Goal: Task Accomplishment & Management: Use online tool/utility

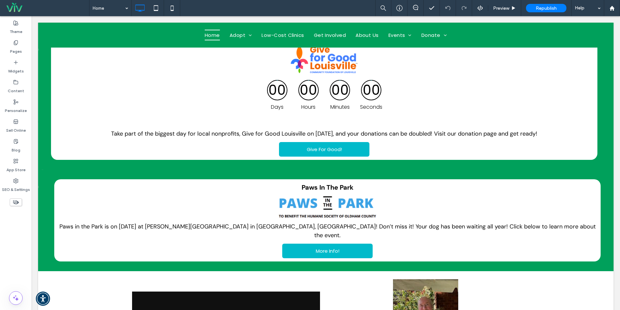
scroll to position [213, 0]
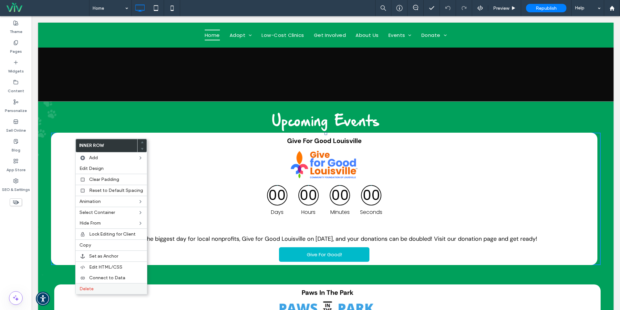
click at [98, 290] on label "Delete" at bounding box center [111, 288] width 64 height 5
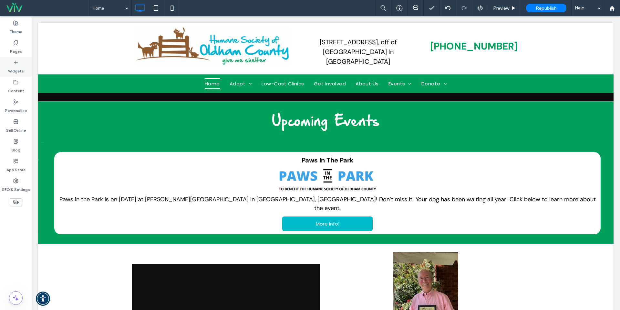
click at [26, 66] on div "Widgets" at bounding box center [16, 67] width 32 height 20
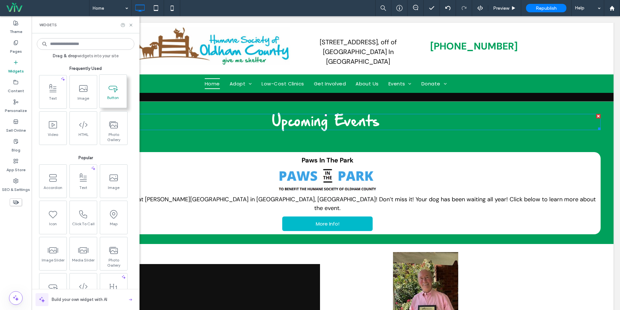
drag, startPoint x: 97, startPoint y: 94, endPoint x: 105, endPoint y: 105, distance: 12.9
click at [137, 113] on div "Drag & drop widgets into your site Frequently Used Text Image Button Video HTML…" at bounding box center [86, 171] width 108 height 276
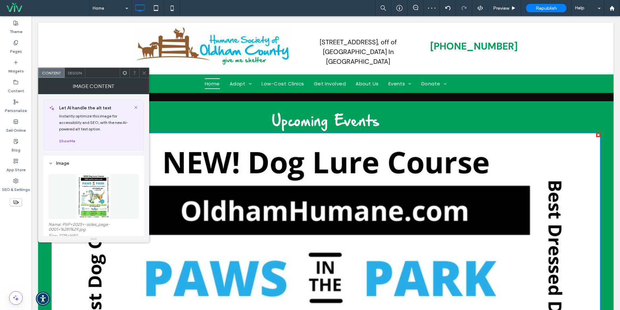
click at [144, 73] on icon at bounding box center [144, 72] width 5 height 5
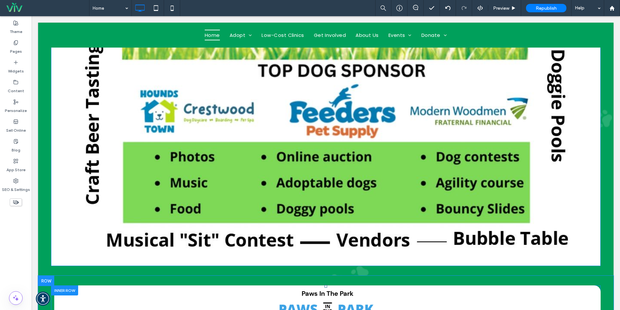
scroll to position [844, 0]
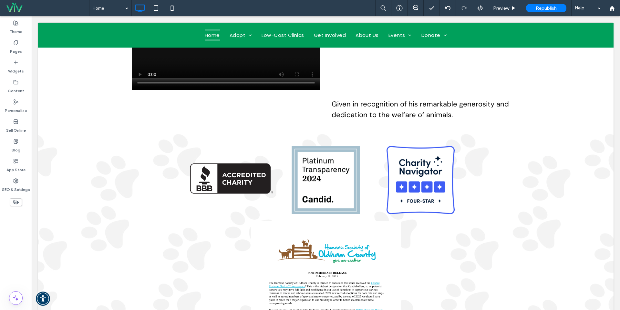
drag, startPoint x: 600, startPoint y: 213, endPoint x: 454, endPoint y: 111, distance: 177.8
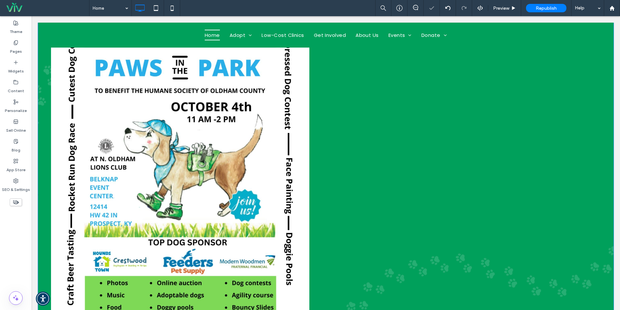
scroll to position [385, 0]
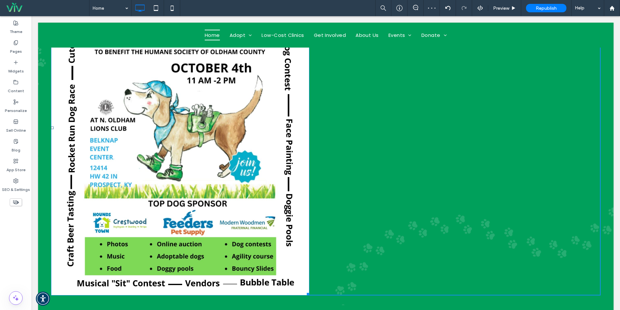
drag, startPoint x: 301, startPoint y: 284, endPoint x: 234, endPoint y: 161, distance: 139.9
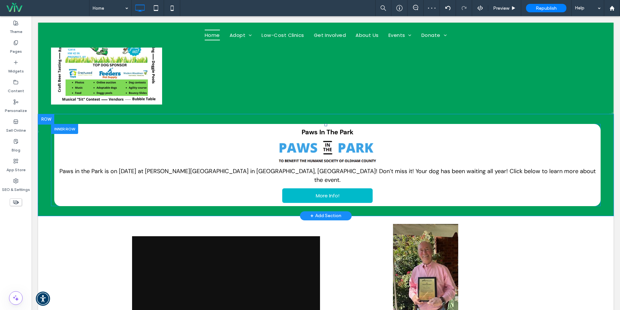
scroll to position [254, 0]
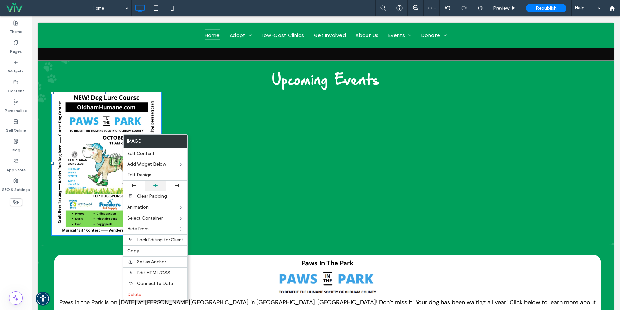
click at [157, 185] on icon at bounding box center [155, 185] width 4 height 4
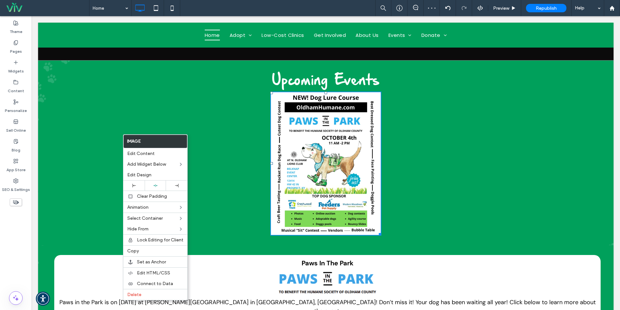
click at [472, 167] on div "Upcoming Events Click To Paste" at bounding box center [326, 152] width 550 height 165
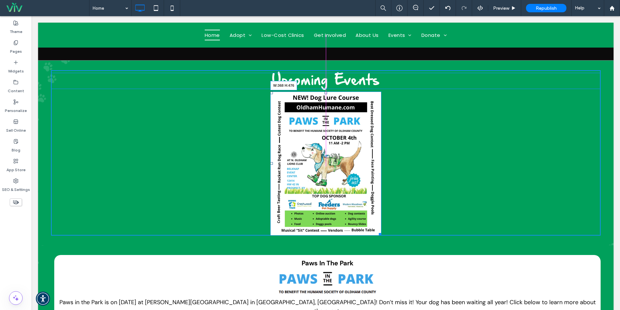
drag, startPoint x: 381, startPoint y: 234, endPoint x: 416, endPoint y: 255, distance: 41.3
click at [382, 235] on div "W:368 H:476" at bounding box center [325, 163] width 111 height 144
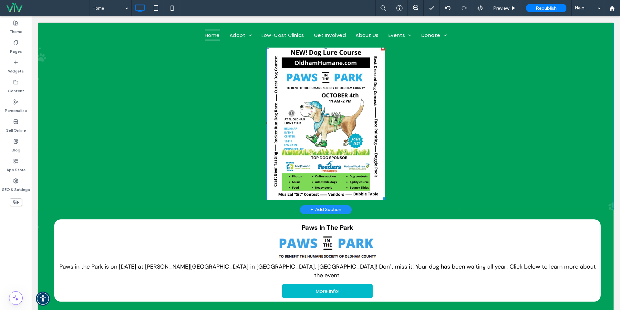
scroll to position [305, 0]
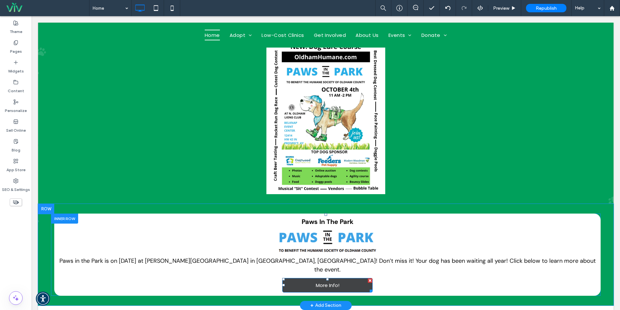
click at [332, 281] on span "More Info!" at bounding box center [328, 284] width 24 height 7
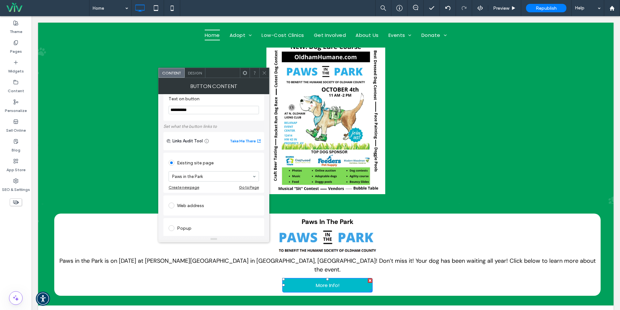
scroll to position [10, 0]
click at [267, 76] on span at bounding box center [264, 73] width 5 height 10
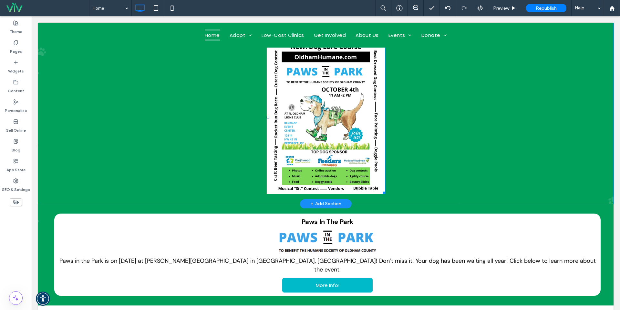
click at [340, 174] on img at bounding box center [326, 117] width 119 height 154
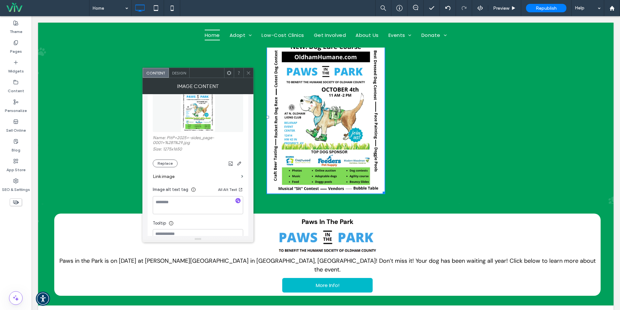
scroll to position [87, 0]
click at [191, 175] on label "Link image" at bounding box center [196, 176] width 86 height 12
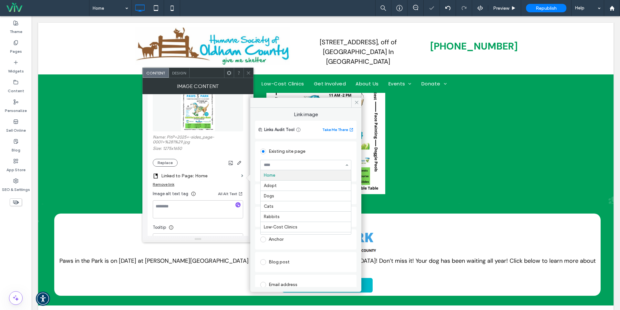
click at [285, 160] on div at bounding box center [305, 165] width 91 height 10
click at [358, 100] on icon at bounding box center [356, 102] width 5 height 5
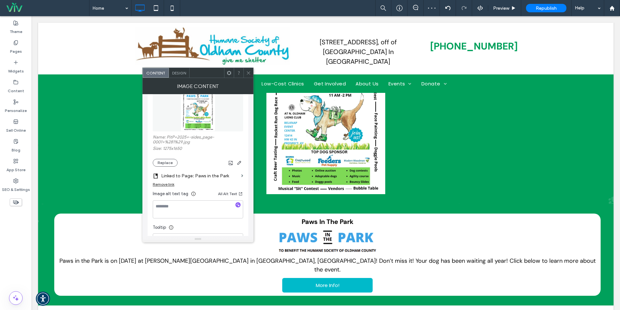
click at [246, 71] on icon at bounding box center [248, 72] width 5 height 5
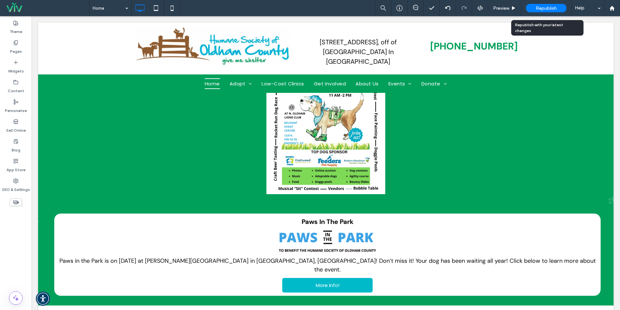
click at [554, 4] on div "Republish" at bounding box center [546, 8] width 40 height 16
click at [552, 7] on span "Republish" at bounding box center [546, 7] width 21 height 5
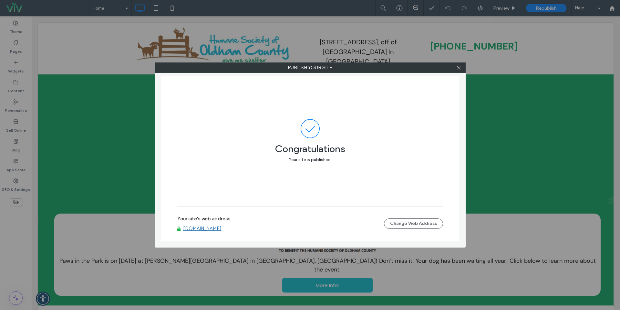
click at [458, 70] on icon at bounding box center [459, 67] width 5 height 5
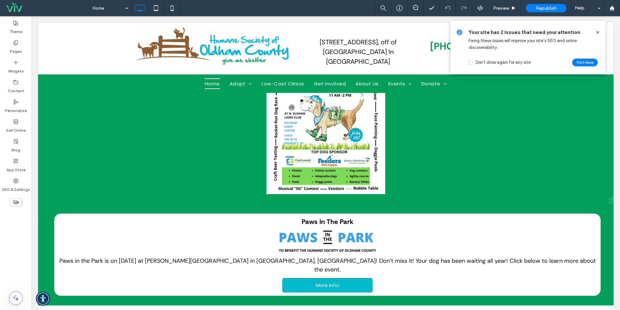
click at [599, 32] on icon at bounding box center [598, 32] width 5 height 5
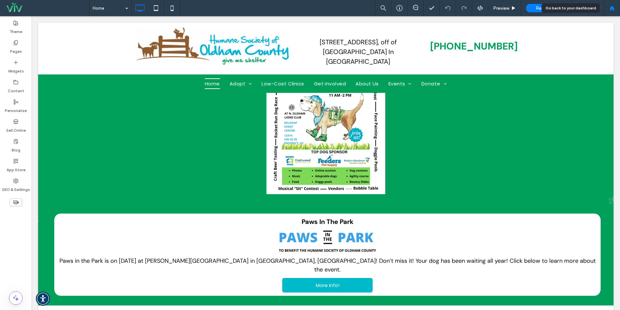
click at [616, 4] on div at bounding box center [612, 8] width 16 height 16
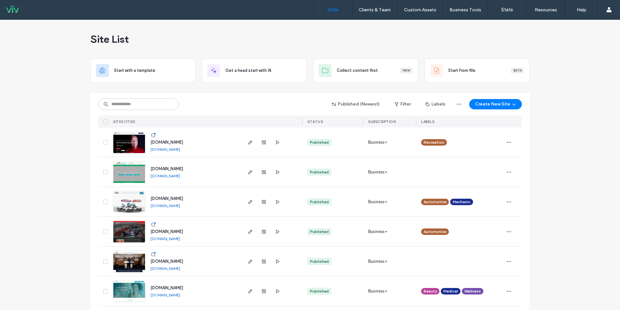
click at [144, 110] on div "Published (Newest) Filter Labels Create New Site" at bounding box center [310, 104] width 424 height 12
click at [147, 104] on input at bounding box center [138, 104] width 81 height 12
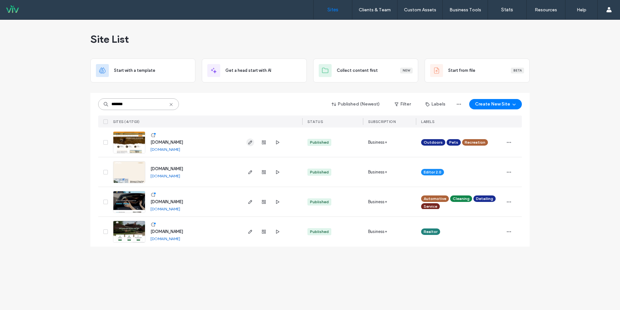
type input "*******"
click at [248, 143] on icon "button" at bounding box center [250, 142] width 5 height 5
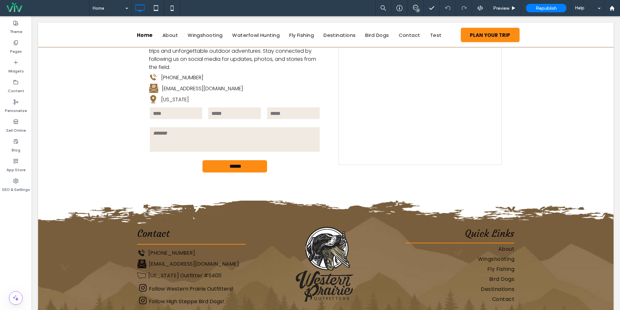
scroll to position [1264, 0]
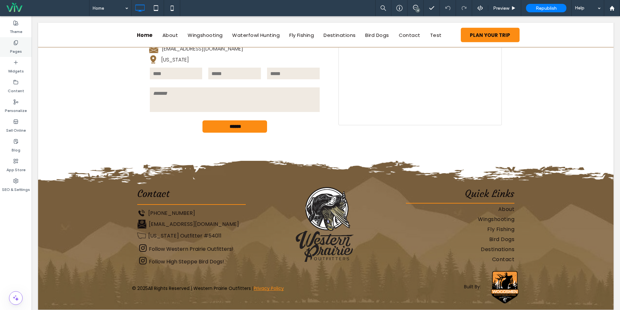
click at [7, 50] on div "Pages" at bounding box center [16, 47] width 32 height 20
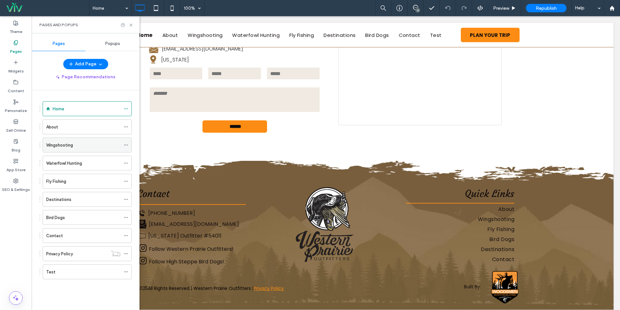
click at [67, 140] on div "Wingshooting" at bounding box center [83, 145] width 74 height 14
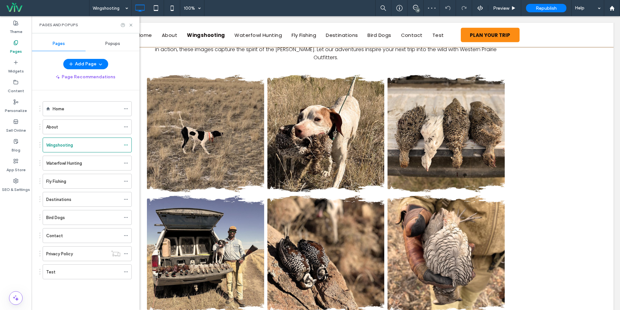
scroll to position [682, 0]
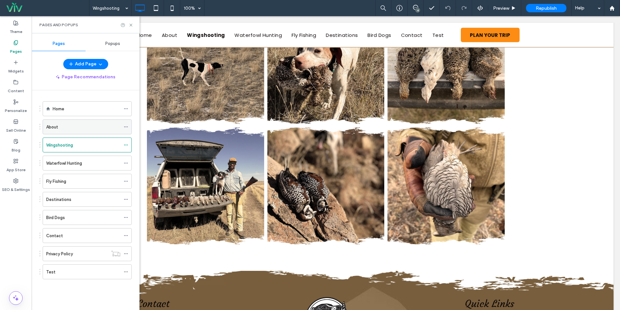
click at [69, 124] on div "About" at bounding box center [83, 126] width 74 height 7
click at [132, 25] on div at bounding box center [310, 155] width 620 height 310
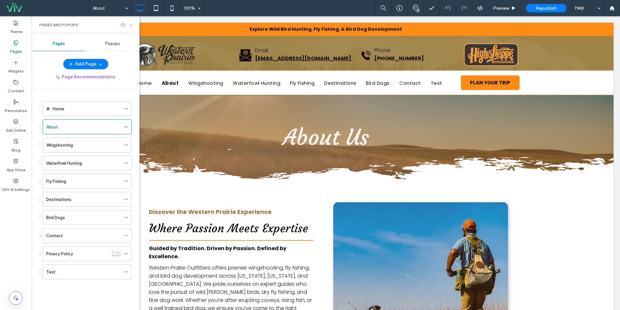
click at [129, 24] on icon at bounding box center [131, 25] width 5 height 5
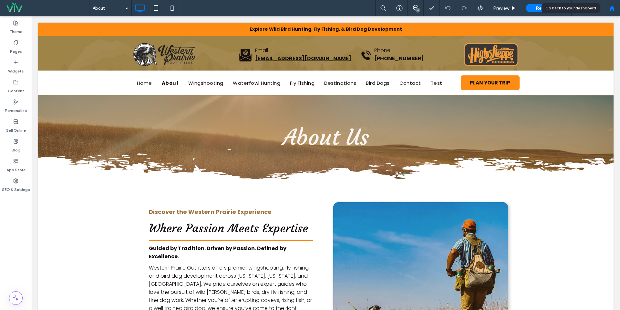
click at [613, 10] on icon at bounding box center [612, 7] width 5 height 5
